Goal: Task Accomplishment & Management: Manage account settings

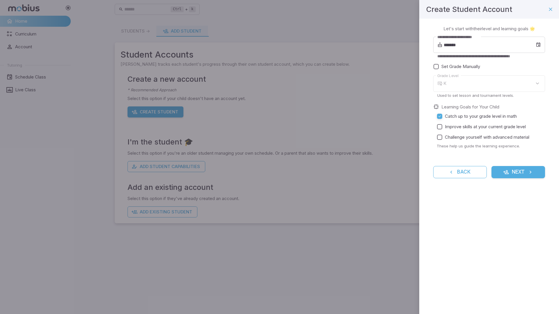
type input "*"
click at [468, 169] on button "Back" at bounding box center [460, 172] width 54 height 12
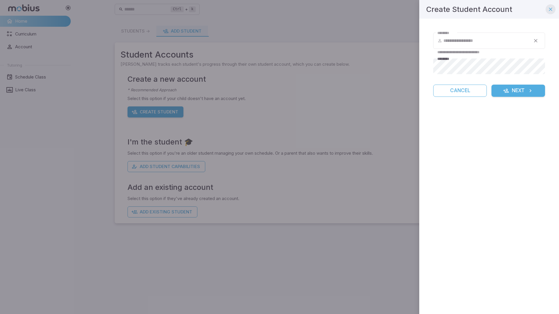
click at [551, 10] on icon "button" at bounding box center [550, 9] width 6 height 6
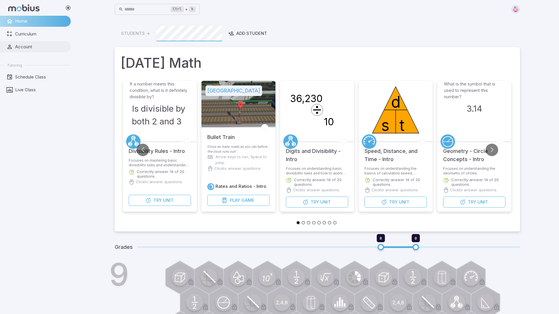
click at [29, 46] on span "Account" at bounding box center [40, 47] width 51 height 6
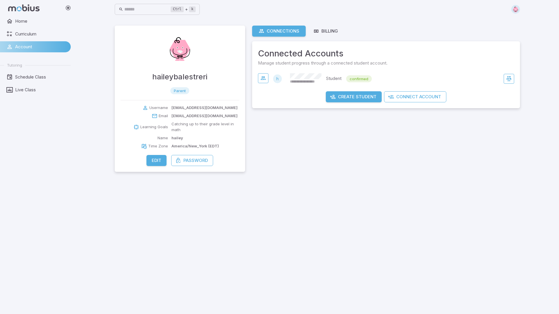
click at [156, 163] on button "Edit" at bounding box center [156, 160] width 20 height 11
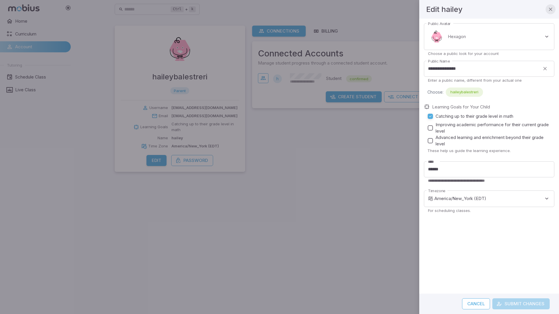
click at [551, 6] on icon "button" at bounding box center [550, 9] width 6 height 6
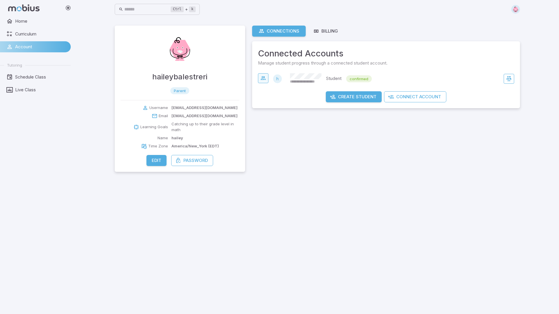
click at [264, 80] on icon "button" at bounding box center [263, 78] width 6 height 6
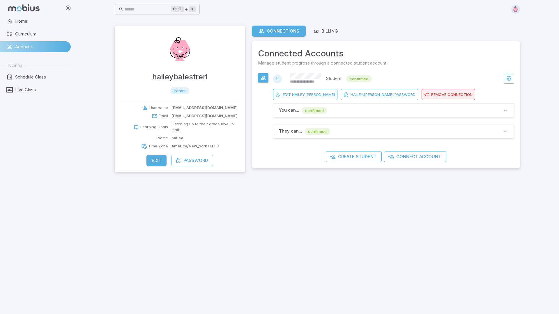
click at [449, 94] on span "Connection" at bounding box center [459, 94] width 25 height 5
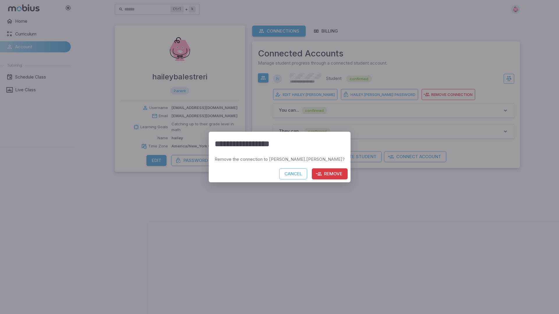
click at [316, 171] on icon "button" at bounding box center [319, 174] width 6 height 6
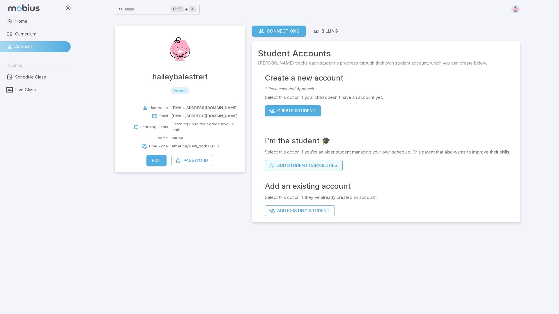
click at [274, 168] on icon "button" at bounding box center [272, 166] width 6 height 6
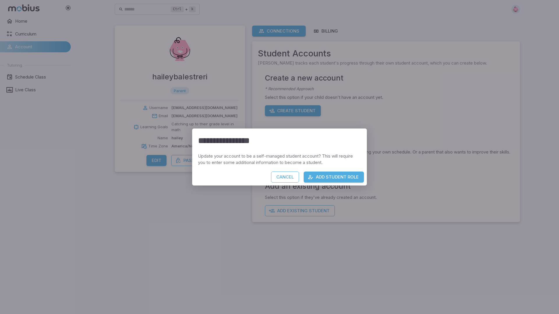
click at [316, 174] on button "Add Student Role" at bounding box center [333, 177] width 60 height 11
